Goal: Information Seeking & Learning: Learn about a topic

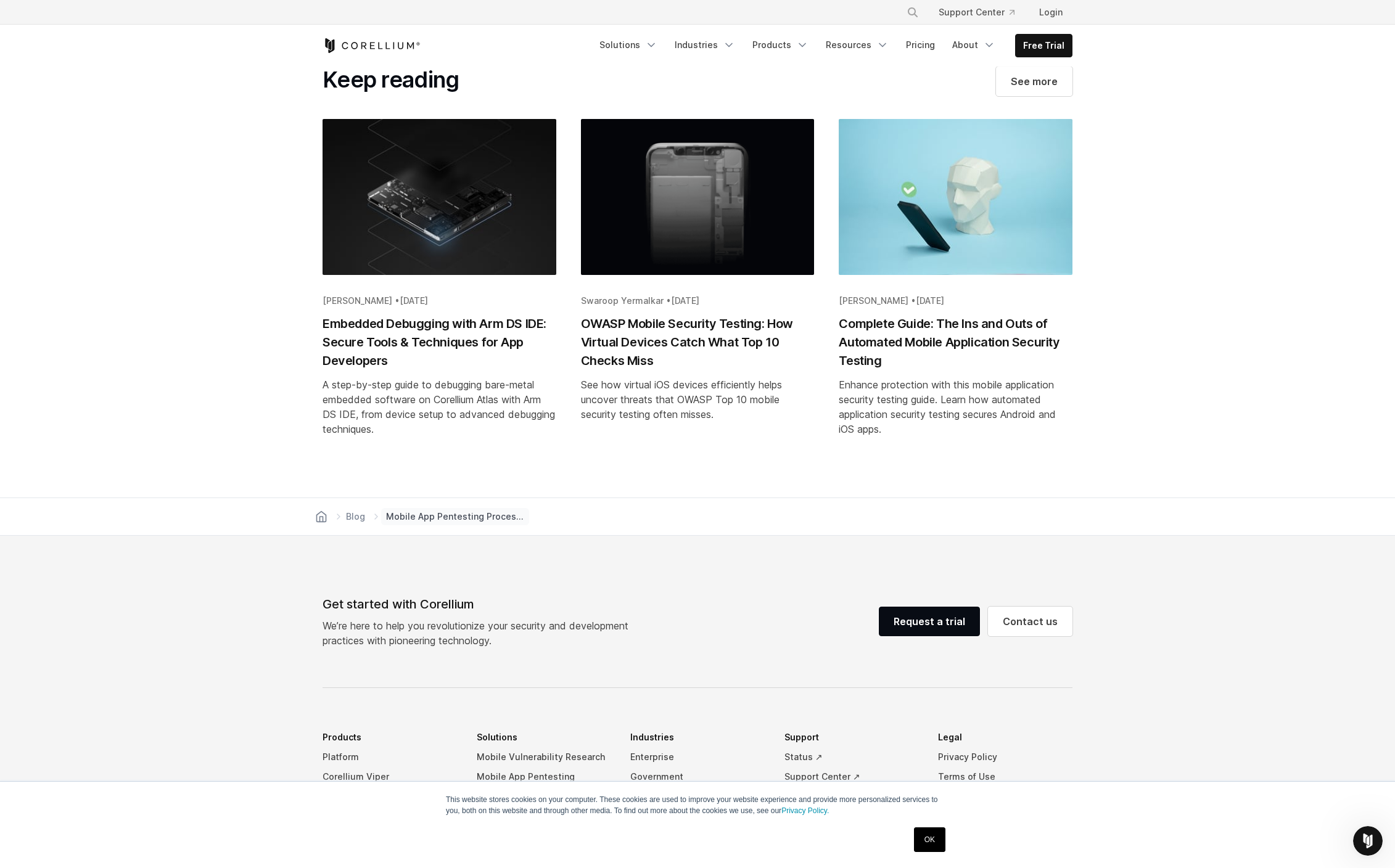
scroll to position [3872, 0]
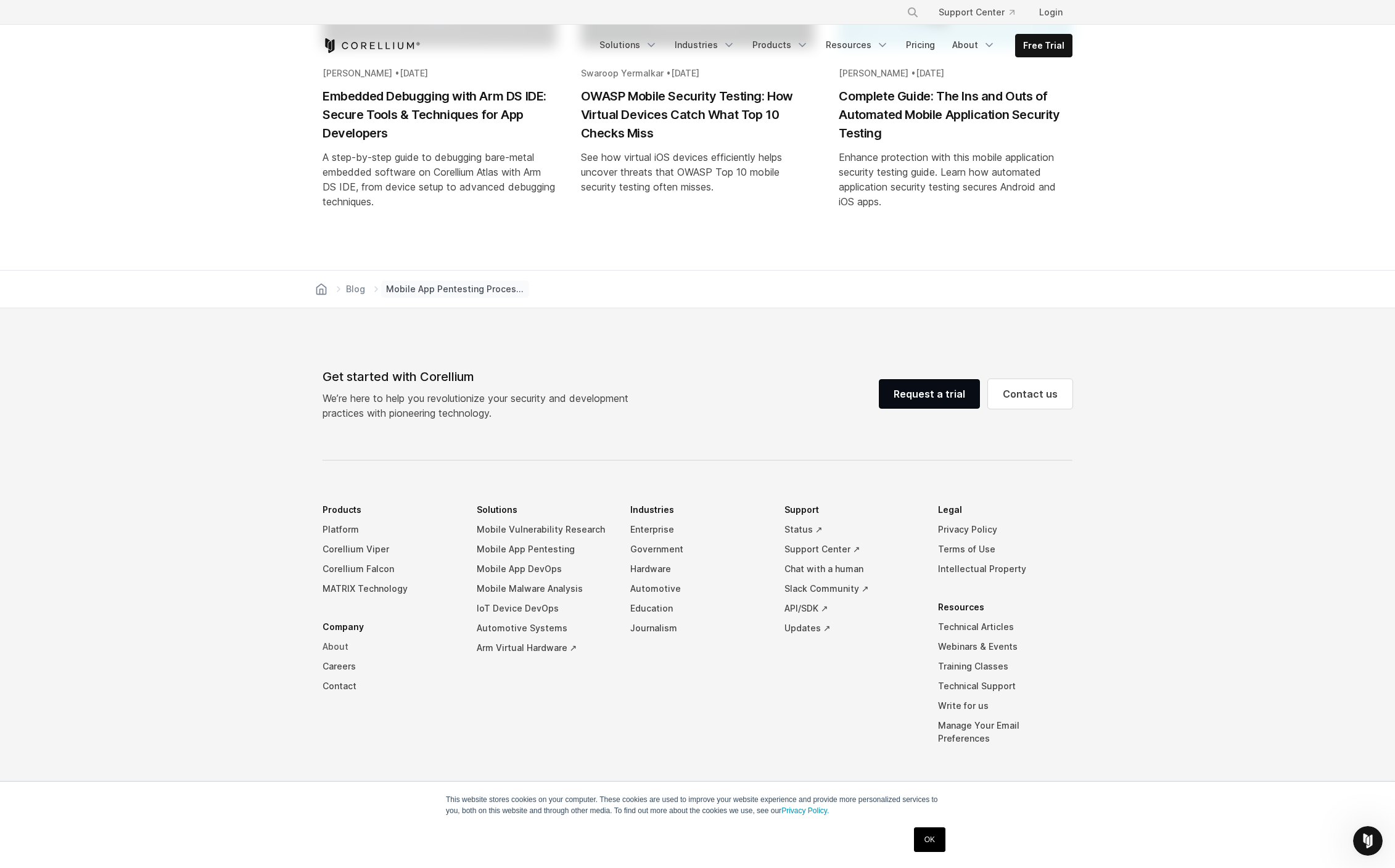
click at [336, 646] on link "About" at bounding box center [389, 646] width 134 height 20
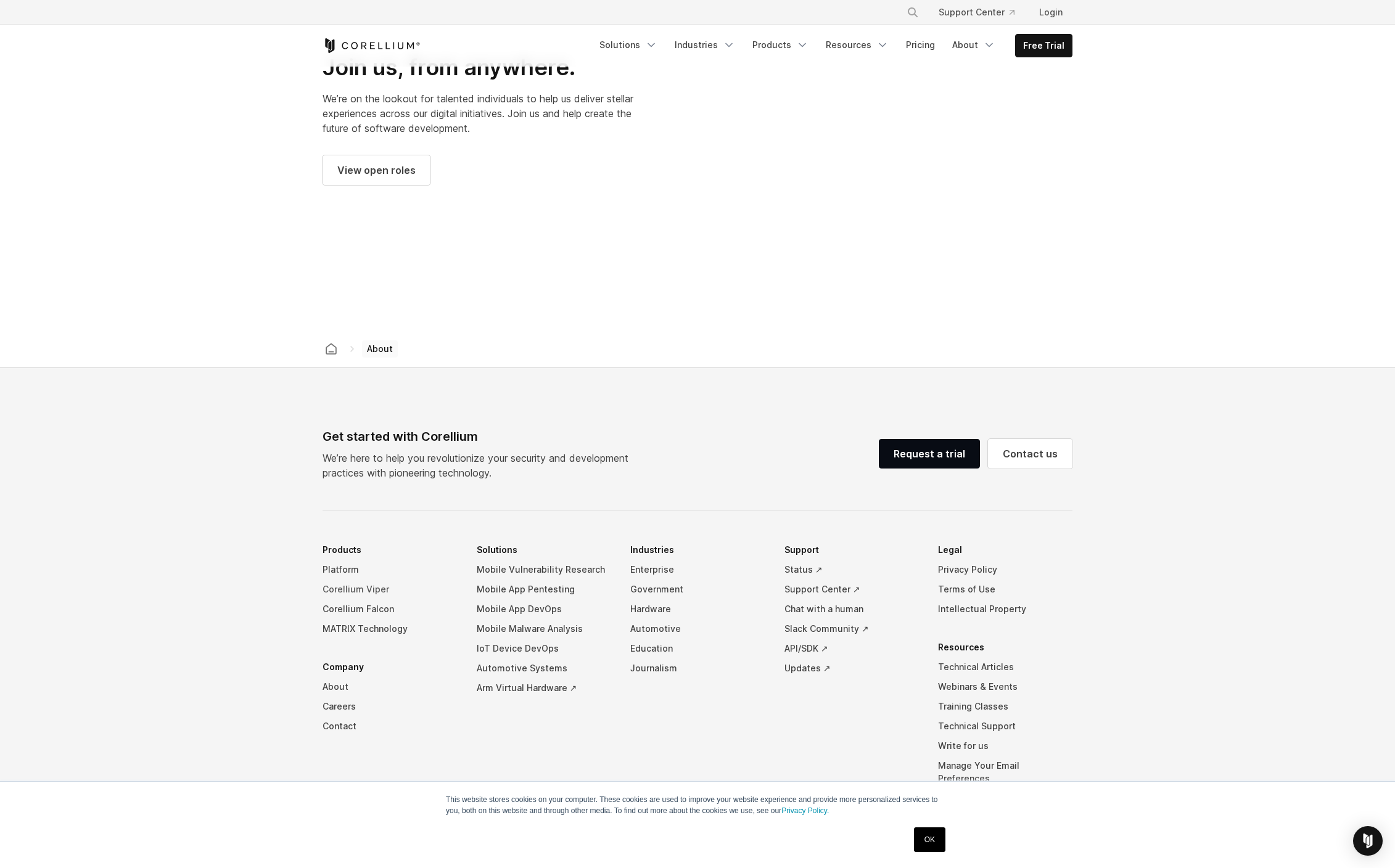
scroll to position [1780, 0]
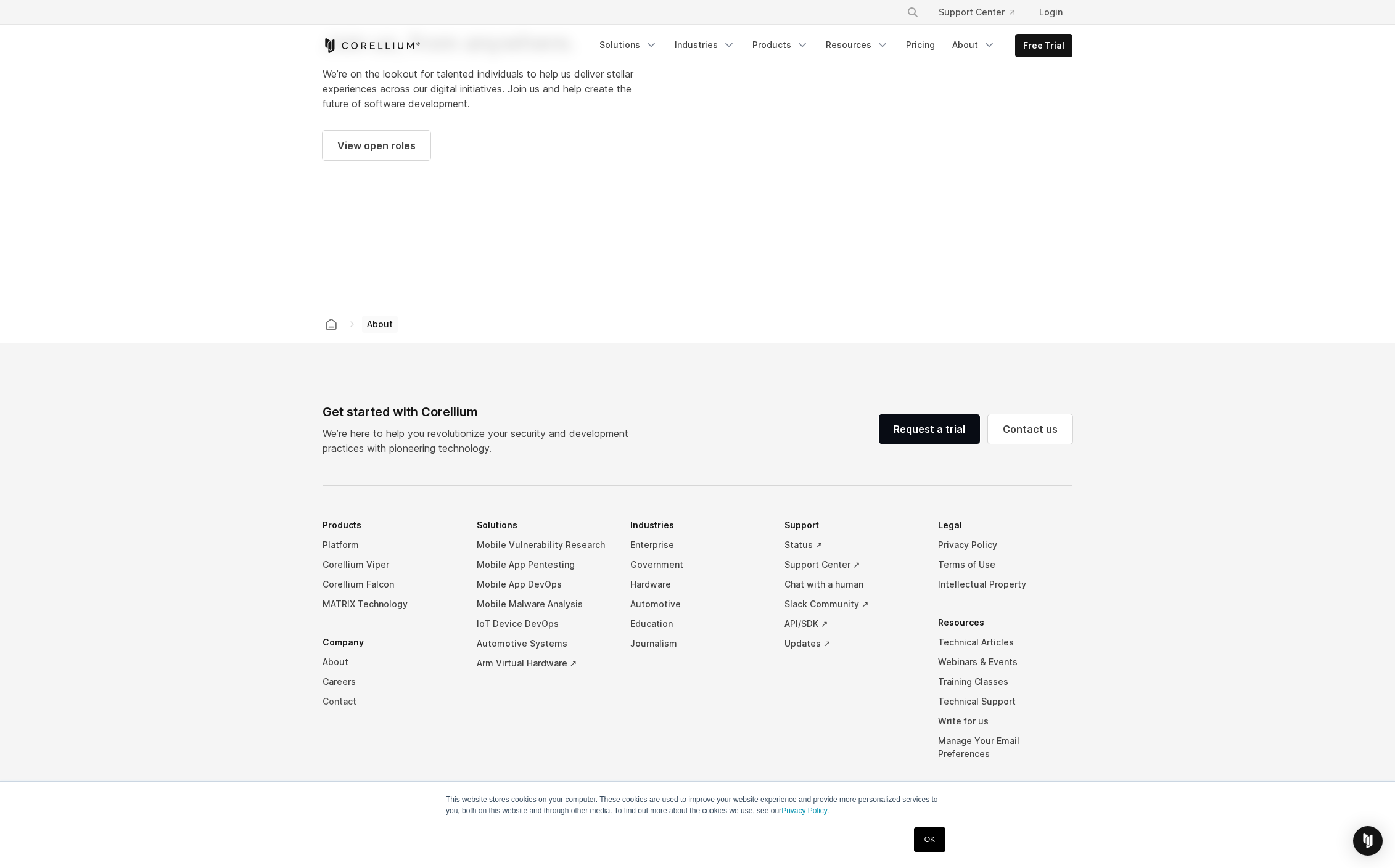
click at [343, 692] on link "Contact" at bounding box center [389, 701] width 134 height 20
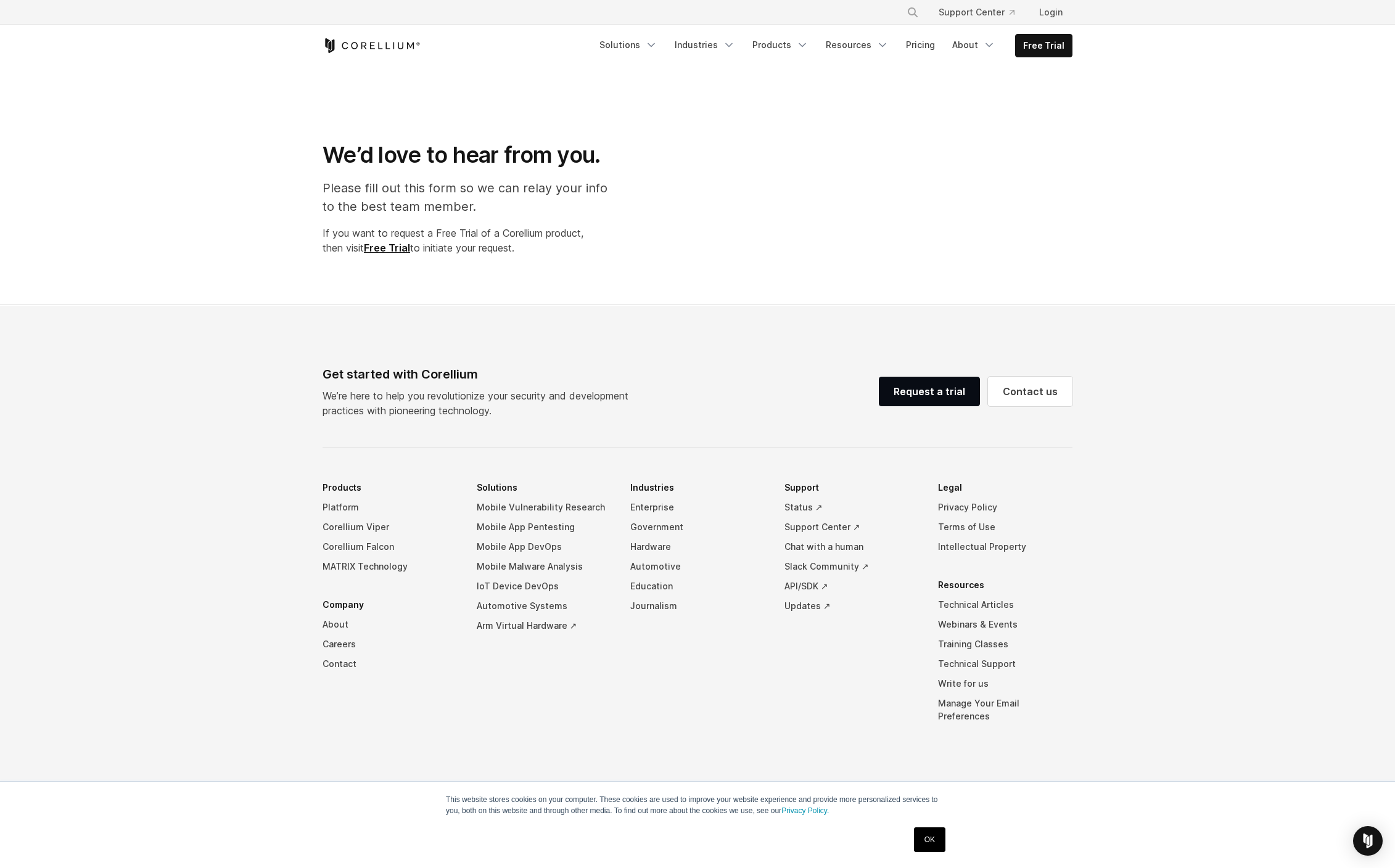
select select "**"
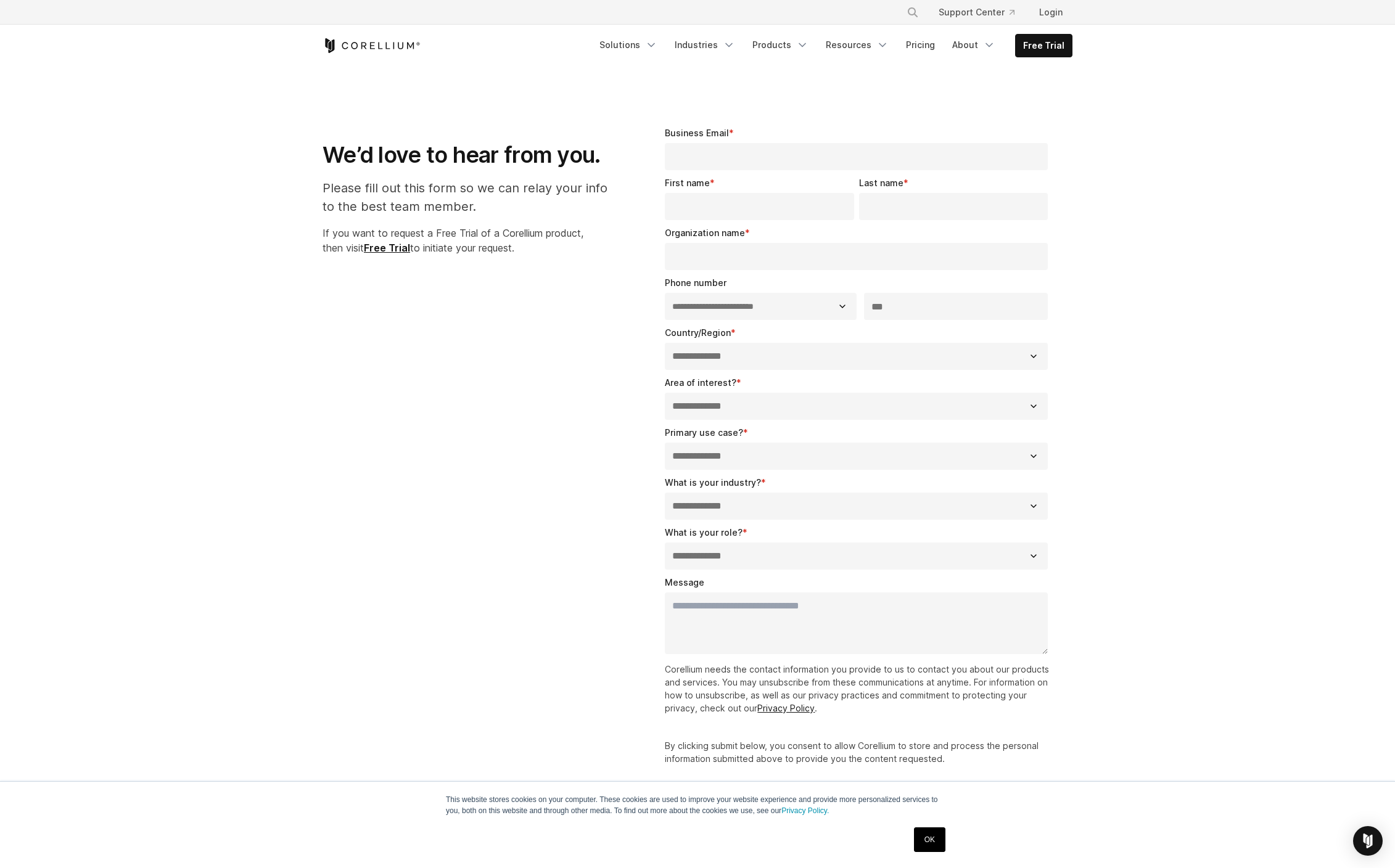
drag, startPoint x: 433, startPoint y: 50, endPoint x: 341, endPoint y: 44, distance: 92.2
click at [340, 43] on div "Free Trial" at bounding box center [457, 45] width 269 height 14
drag, startPoint x: 425, startPoint y: 44, endPoint x: 352, endPoint y: 41, distance: 73.1
click at [352, 41] on div "Free Trial" at bounding box center [457, 45] width 269 height 14
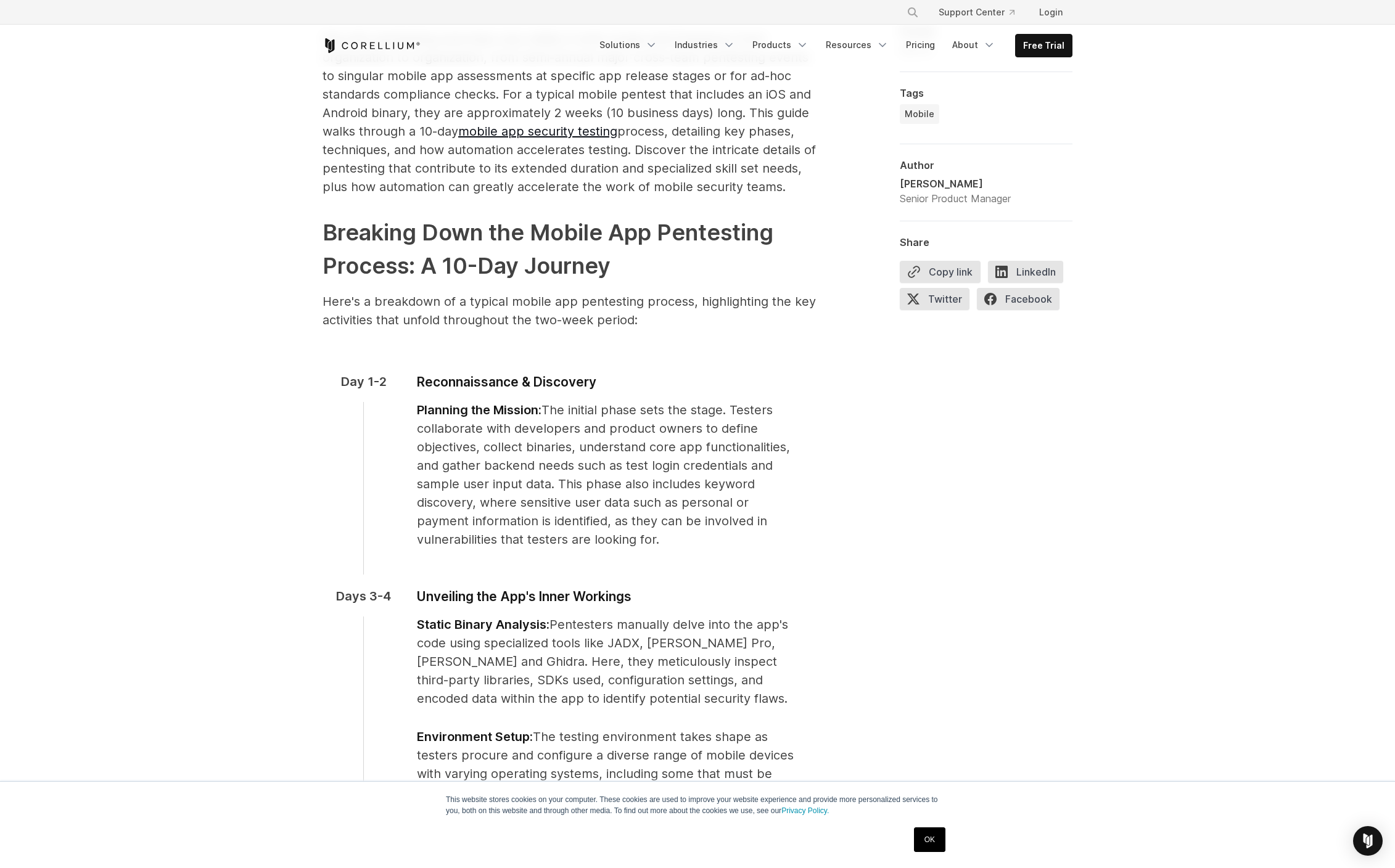
scroll to position [918, 0]
drag, startPoint x: 486, startPoint y: 442, endPoint x: 579, endPoint y: 444, distance: 93.0
click at [579, 444] on span "The initial phase sets the stage. Testers collaborate with developers and produ…" at bounding box center [603, 473] width 373 height 144
drag, startPoint x: 624, startPoint y: 443, endPoint x: 801, endPoint y: 442, distance: 177.0
click at [801, 442] on p "Planning the Mission: The initial phase sets the stage. Testers collaborate wit…" at bounding box center [610, 473] width 387 height 148
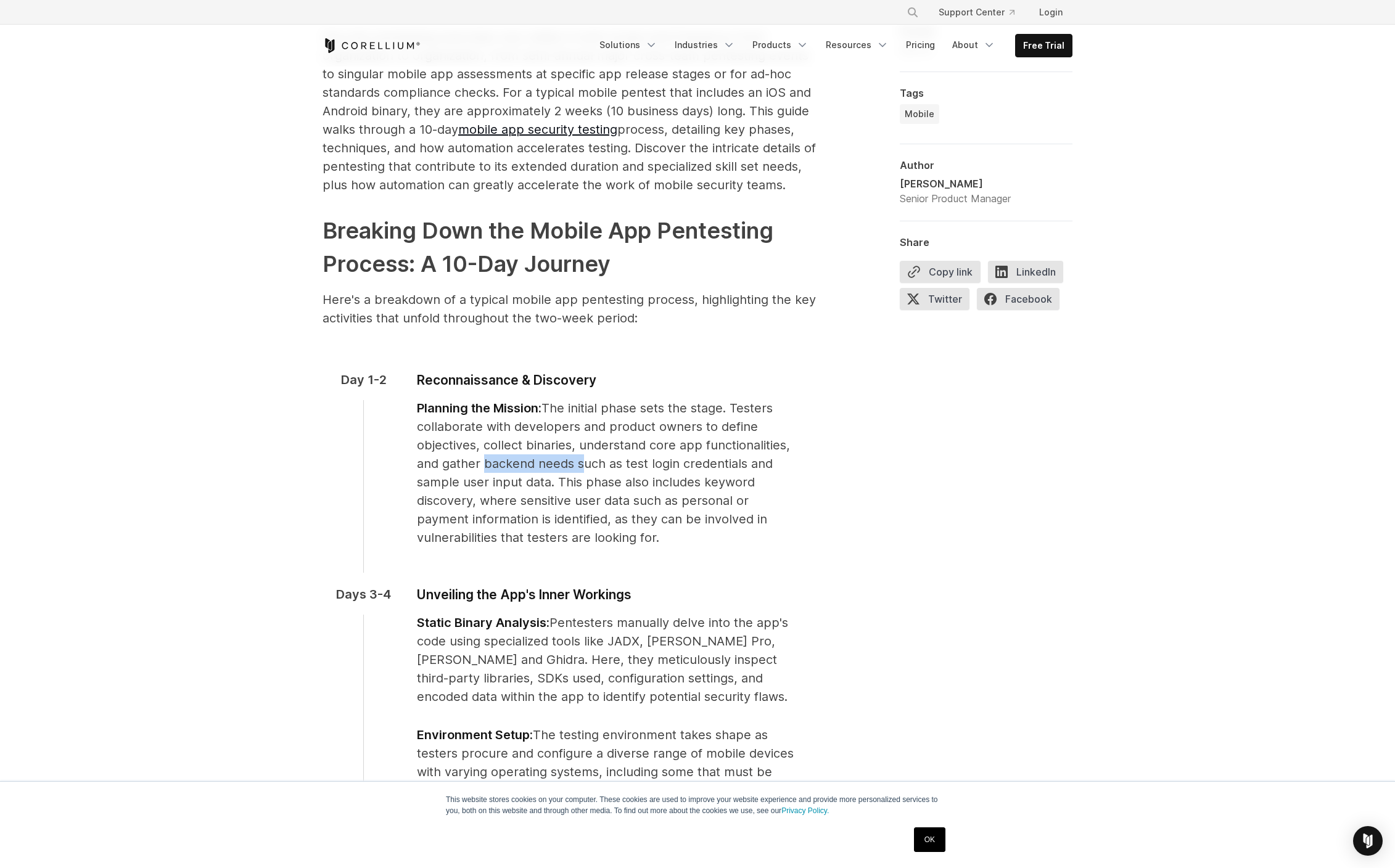
drag, startPoint x: 480, startPoint y: 464, endPoint x: 580, endPoint y: 464, distance: 100.0
click at [580, 464] on span "The initial phase sets the stage. Testers collaborate with developers and produ…" at bounding box center [603, 473] width 373 height 144
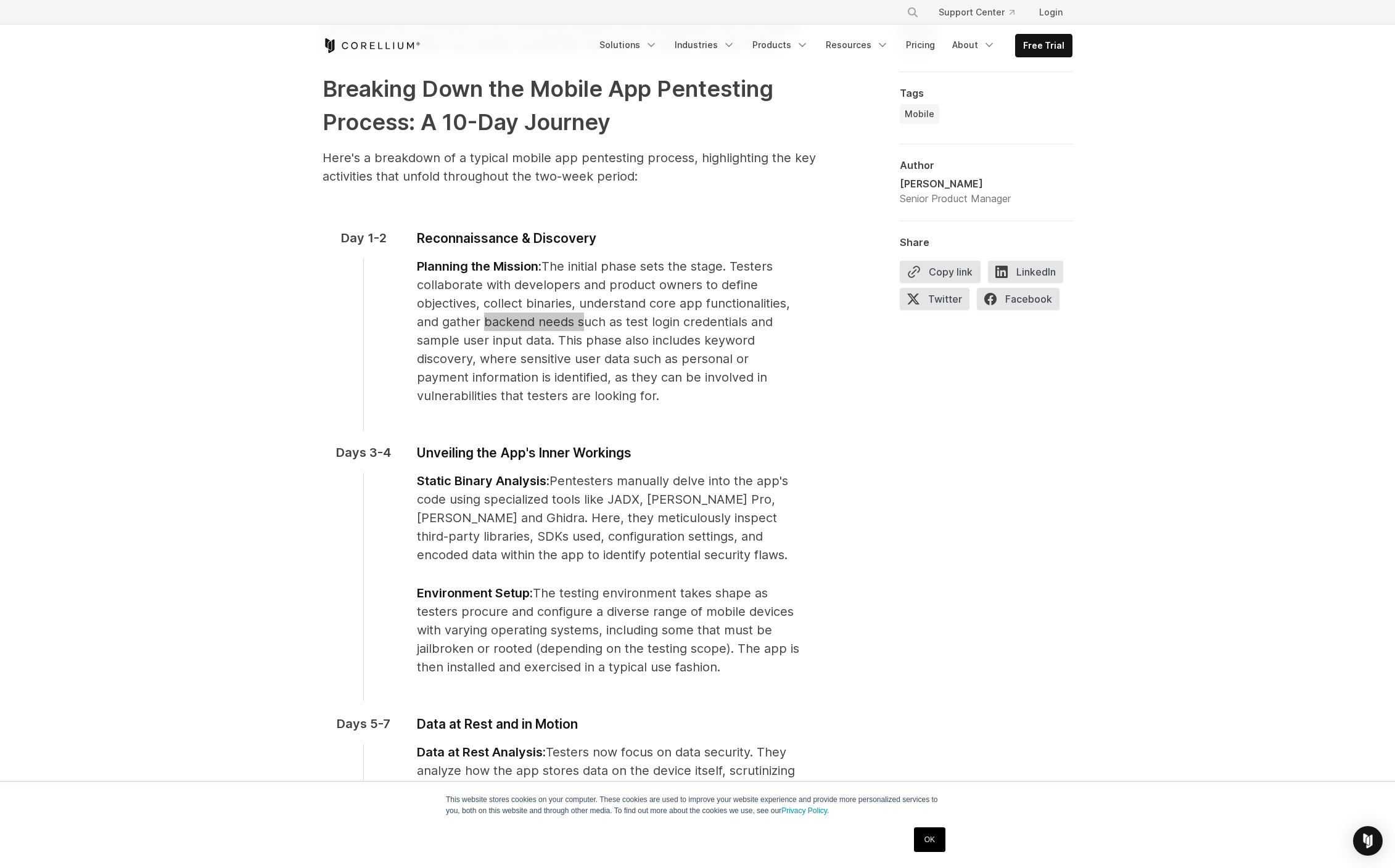
scroll to position [1000, 0]
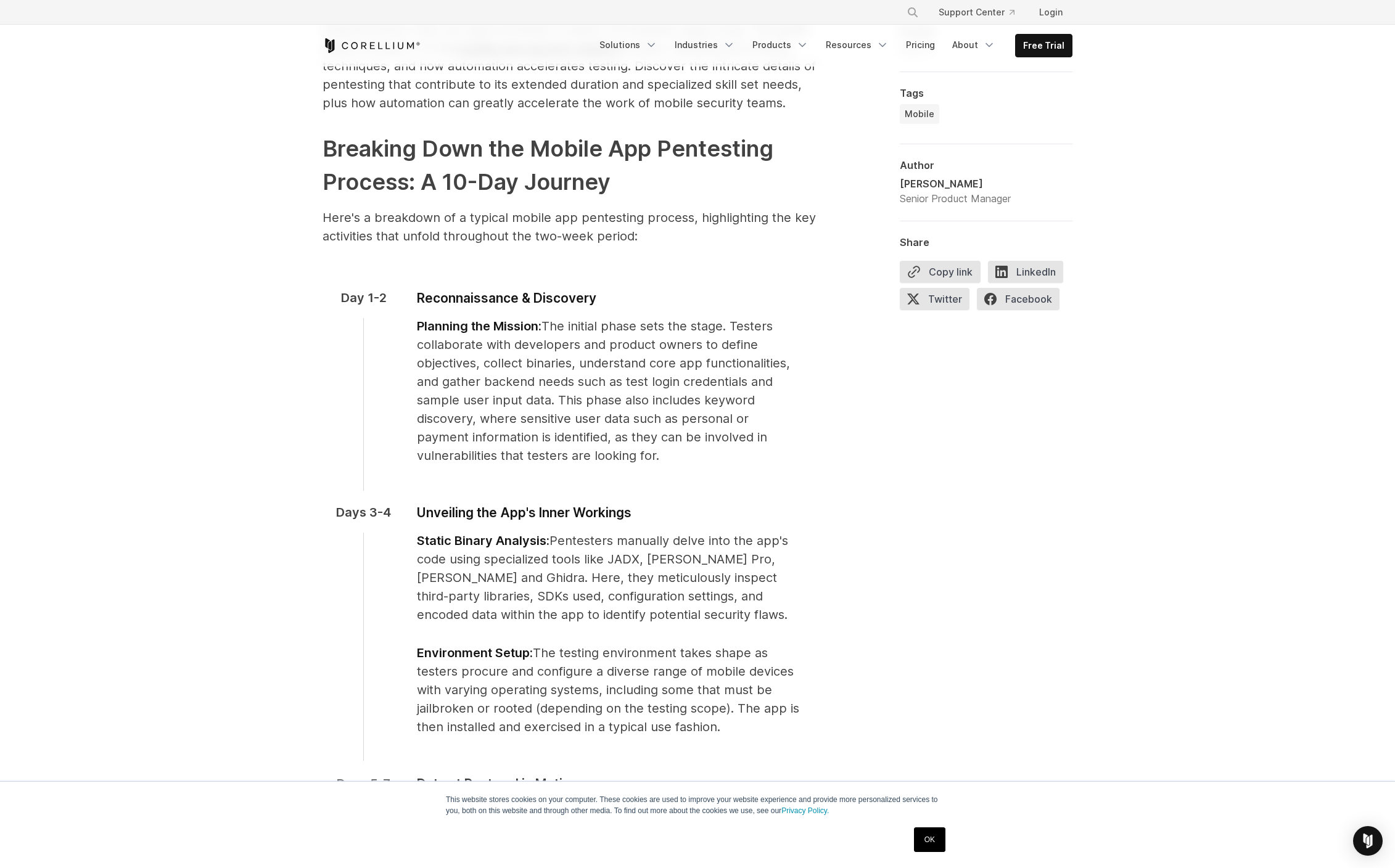
click at [431, 335] on p "Planning the Mission: The initial phase sets the stage. Testers collaborate wit…" at bounding box center [610, 391] width 387 height 148
drag, startPoint x: 418, startPoint y: 327, endPoint x: 574, endPoint y: 460, distance: 205.0
click at [574, 460] on p "Planning the Mission: The initial phase sets the stage. Testers collaborate wit…" at bounding box center [610, 391] width 387 height 148
copy p "Planning the Mission: The initial phase sets the stage. Testers collaborate wit…"
click at [651, 357] on span "The initial phase sets the stage. Testers collaborate with developers and produ…" at bounding box center [603, 391] width 373 height 144
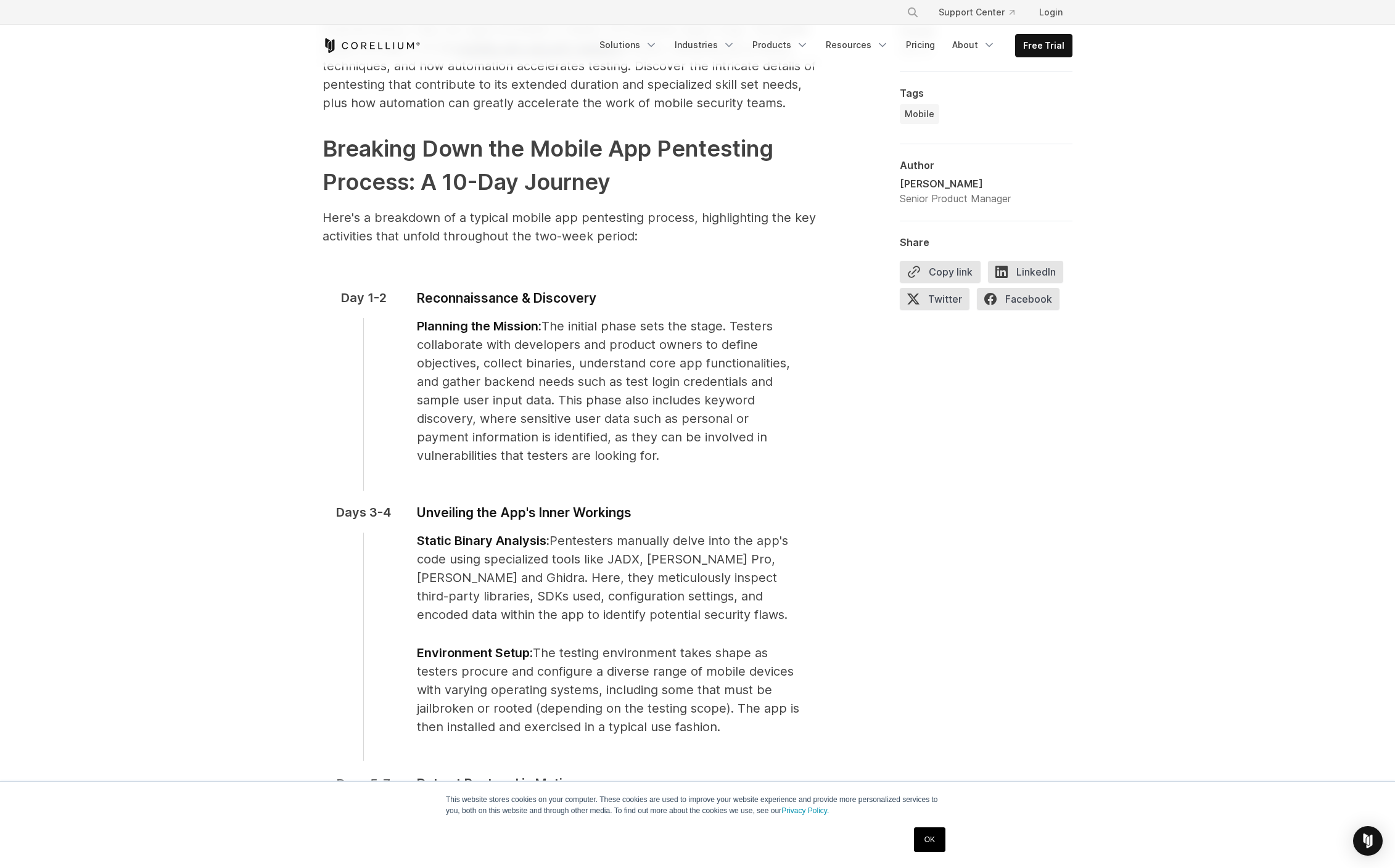
drag, startPoint x: 420, startPoint y: 326, endPoint x: 595, endPoint y: 455, distance: 217.4
click at [595, 455] on p "Planning the Mission: The initial phase sets the stage. Testers collaborate wit…" at bounding box center [610, 391] width 387 height 148
copy p "Planning the Mission: The initial phase sets the stage. Testers collaborate wit…"
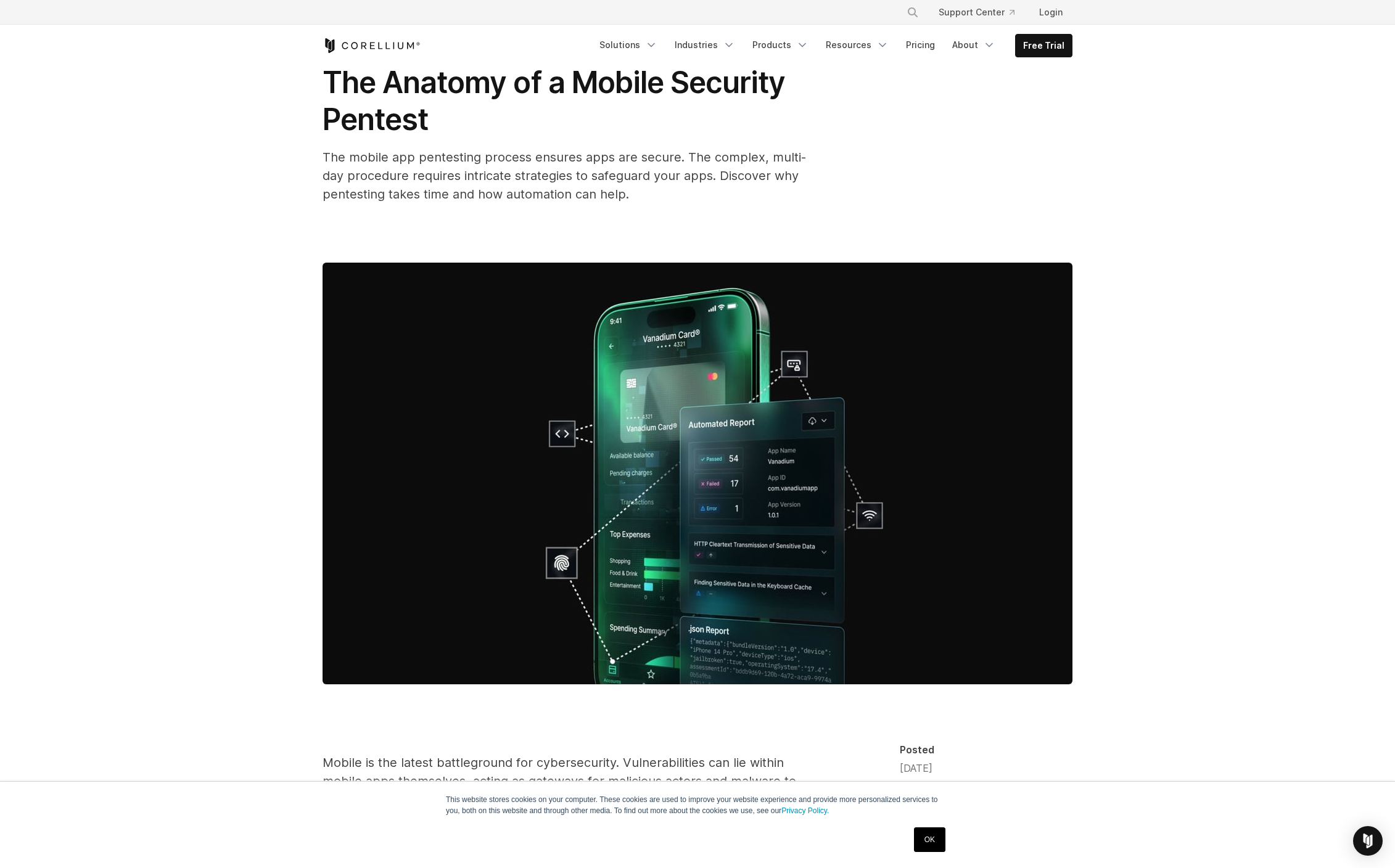
scroll to position [0, 0]
